Goal: Task Accomplishment & Management: Use online tool/utility

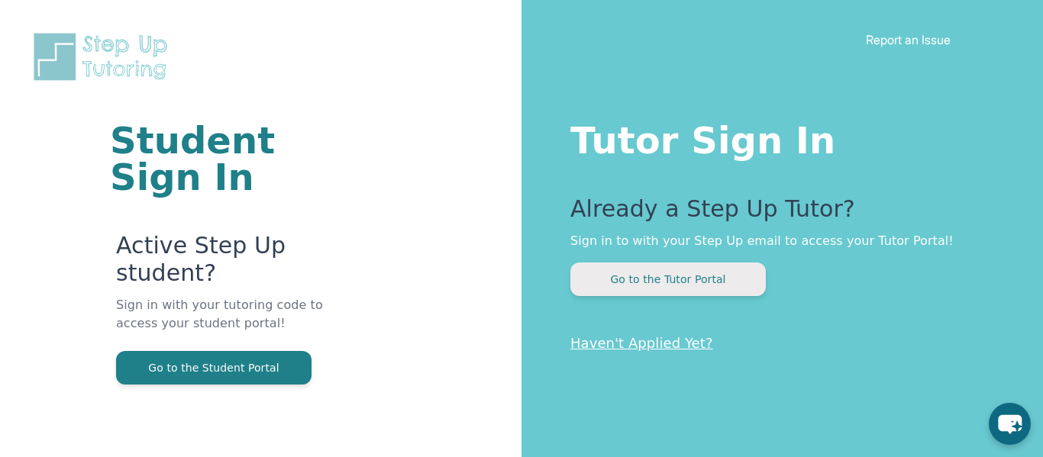
click at [677, 286] on button "Go to the Tutor Portal" at bounding box center [667, 280] width 195 height 34
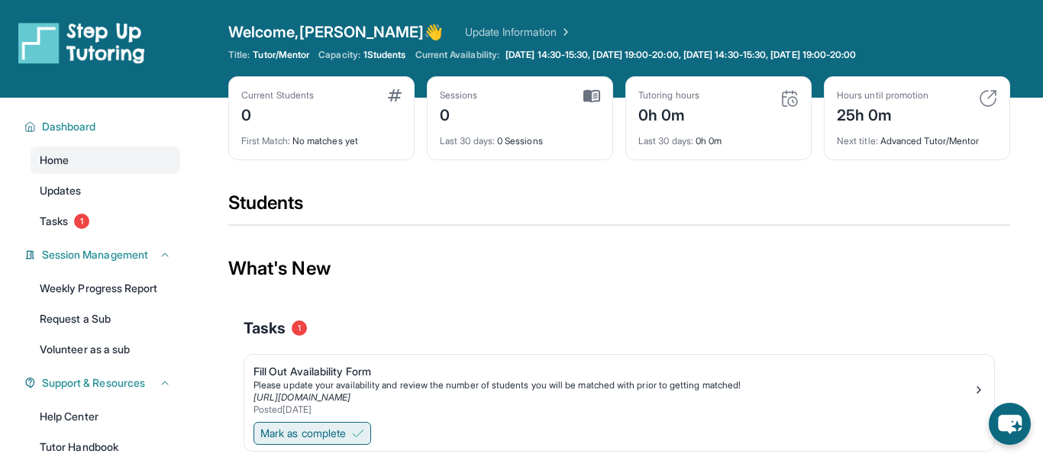
click at [296, 434] on span "Mark as complete" at bounding box center [303, 433] width 86 height 15
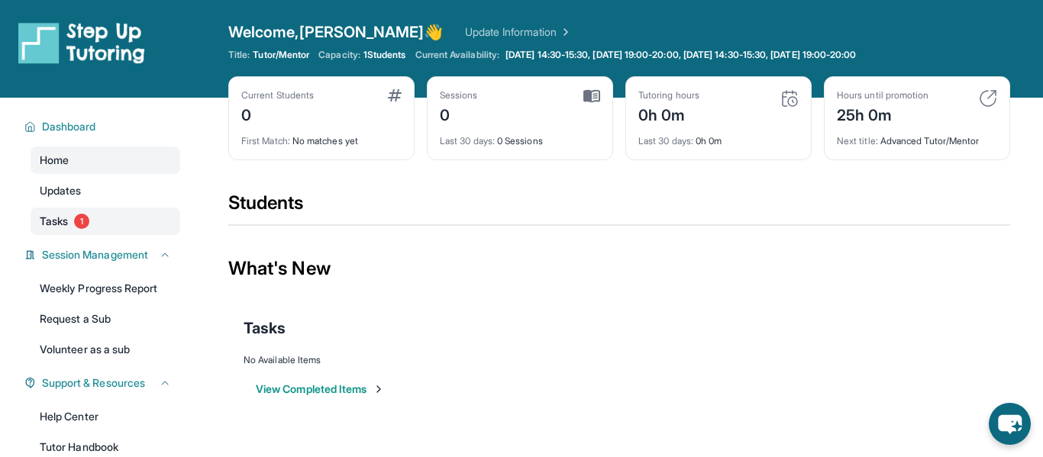
click at [68, 225] on span "Tasks" at bounding box center [54, 221] width 28 height 15
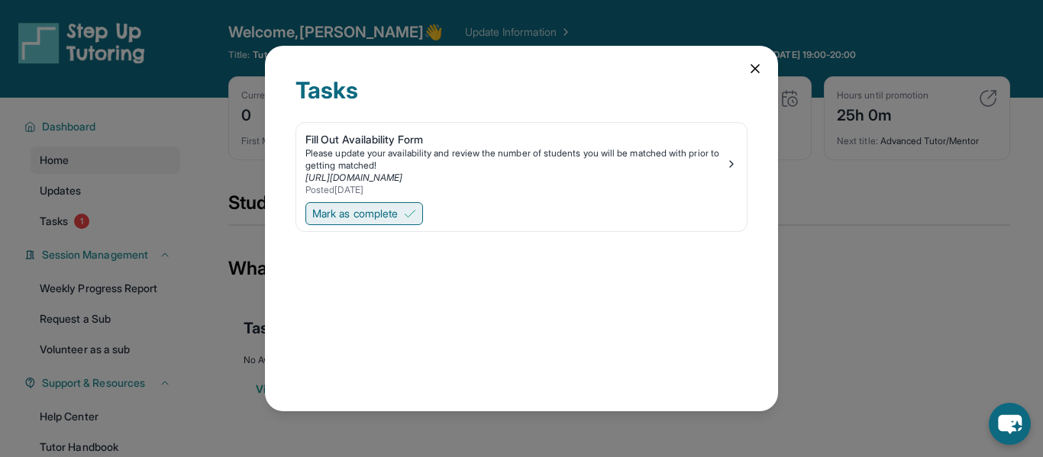
click at [411, 215] on img at bounding box center [410, 214] width 12 height 12
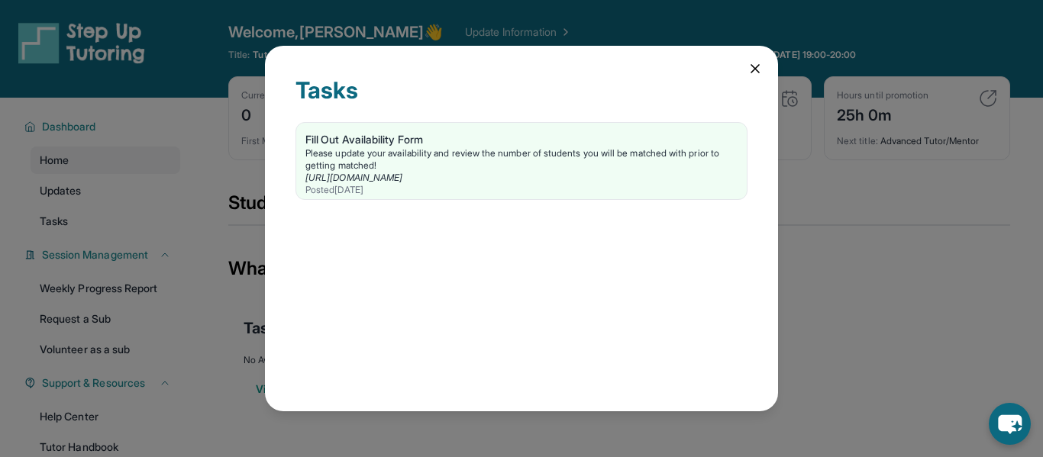
click at [752, 66] on icon at bounding box center [755, 69] width 8 height 8
